Goal: Transaction & Acquisition: Purchase product/service

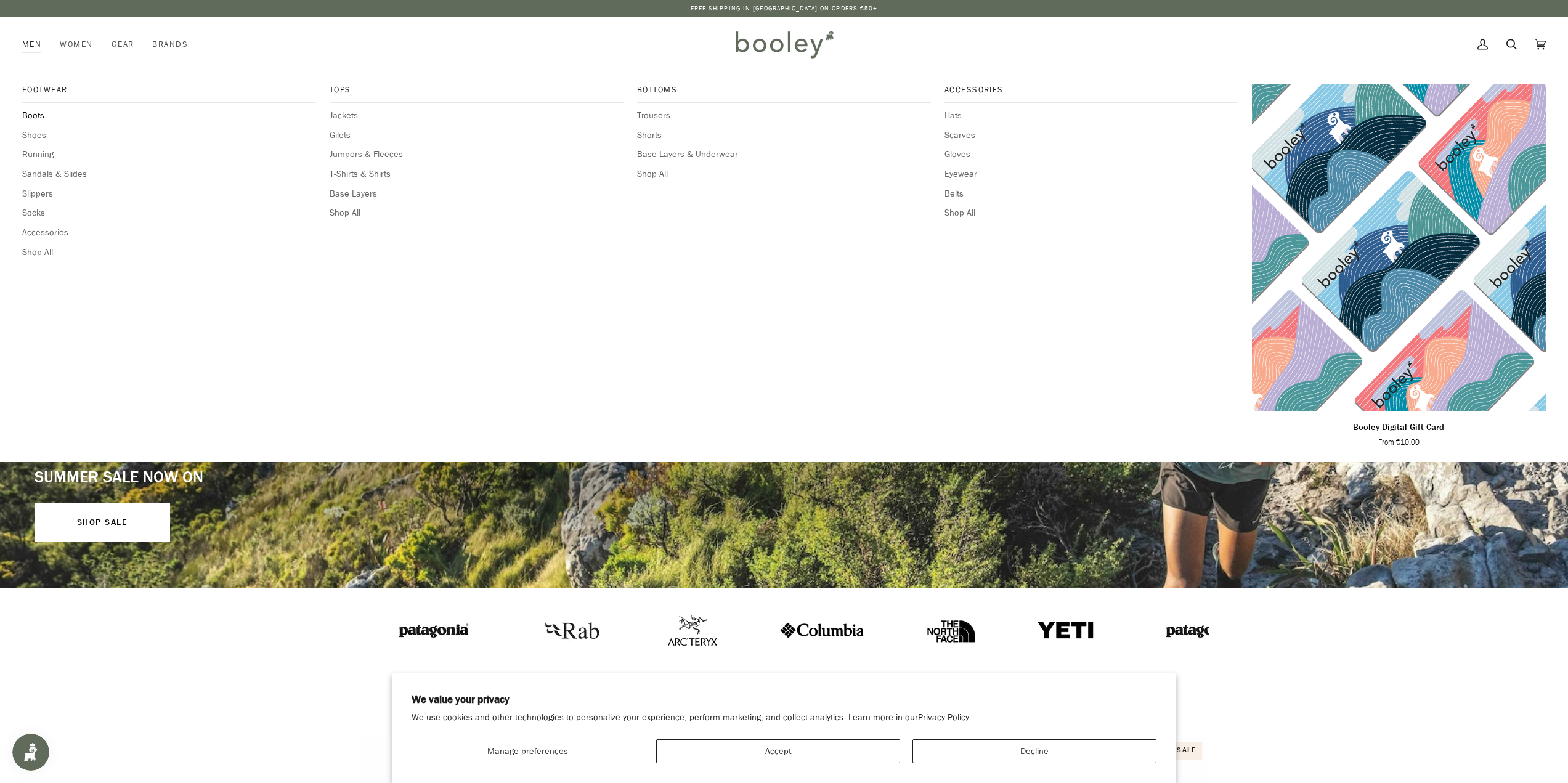
click at [40, 116] on span "Boots" at bounding box center [170, 116] width 294 height 14
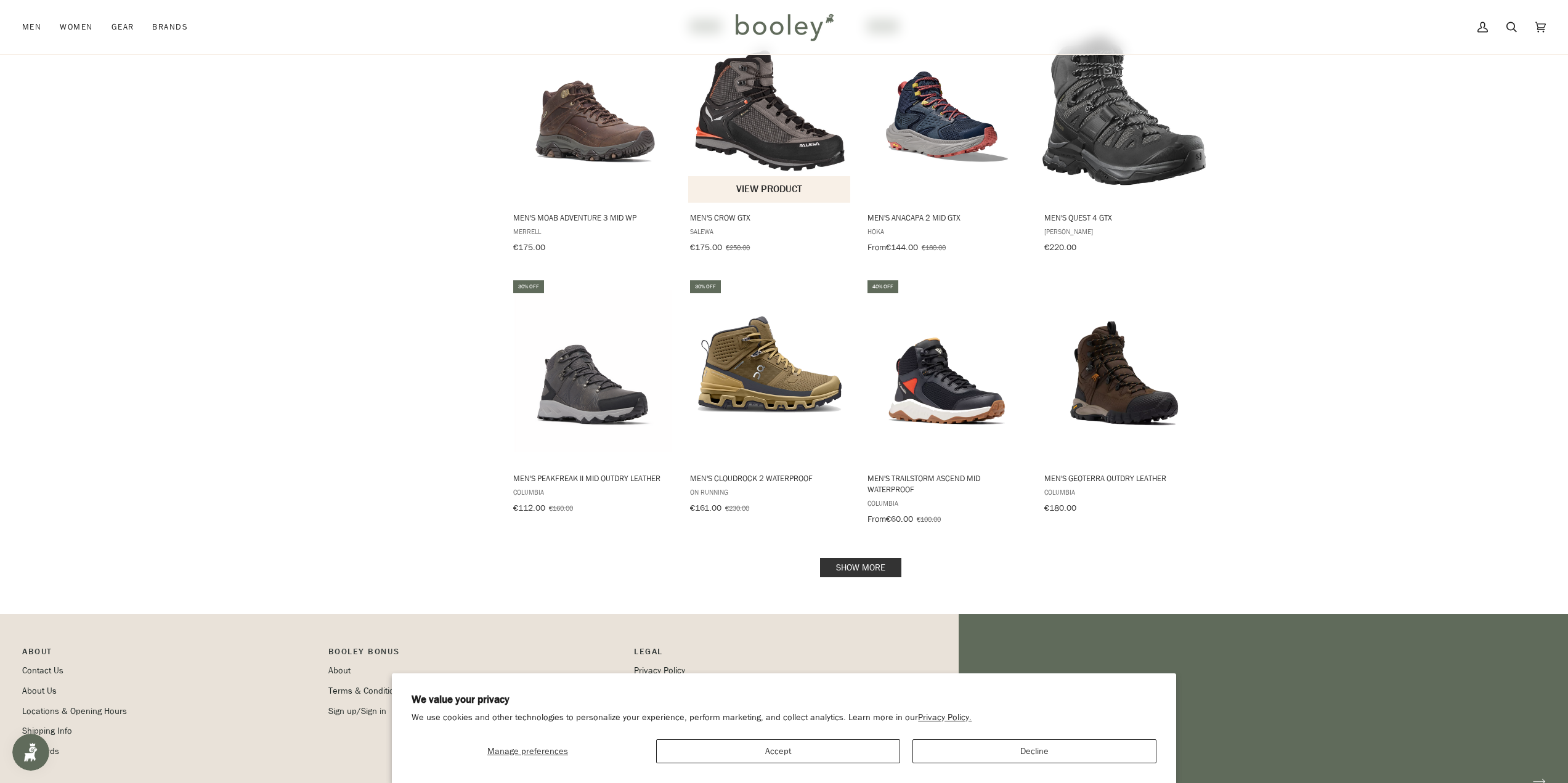
scroll to position [1047, 0]
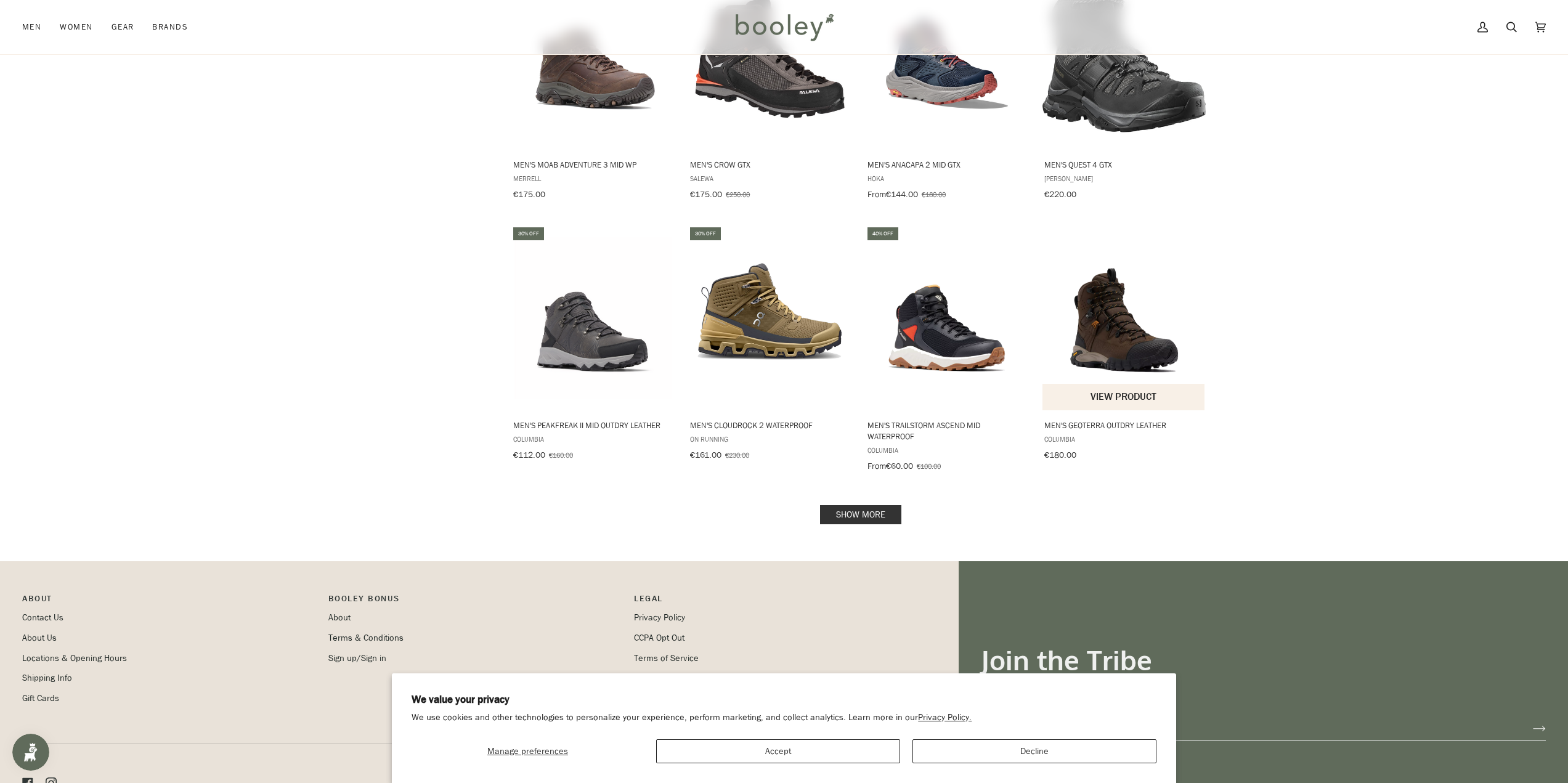
click at [1150, 338] on img "Men's Geoterra Outdry Leather" at bounding box center [1124, 318] width 164 height 164
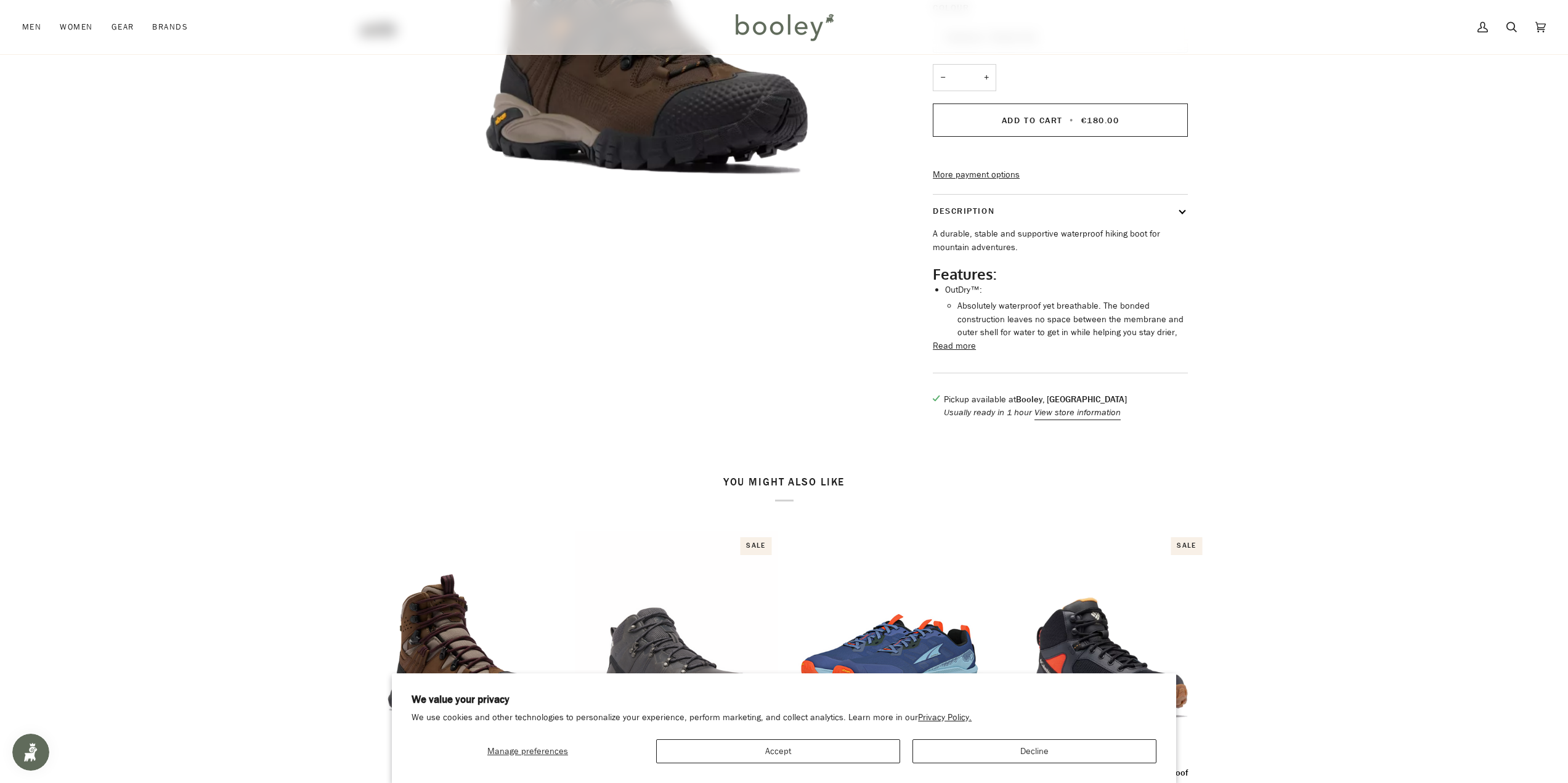
scroll to position [616, 0]
